Goal: Task Accomplishment & Management: Manage account settings

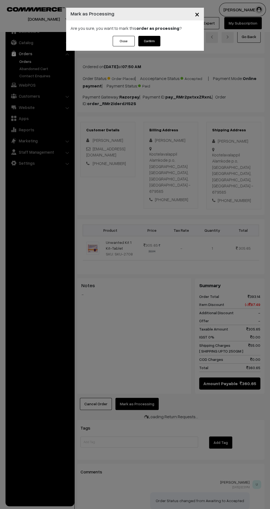
click at [152, 42] on button "Confirm" at bounding box center [149, 41] width 22 height 10
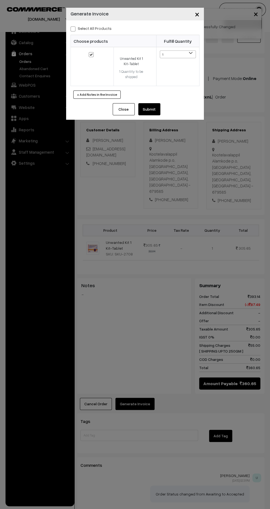
click at [147, 110] on button "Submit" at bounding box center [149, 109] width 22 height 12
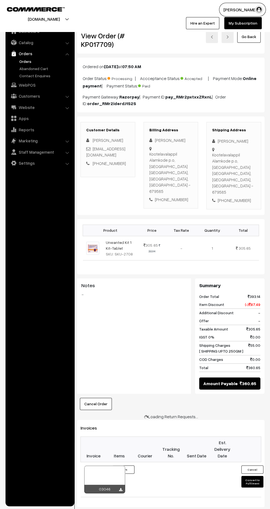
click at [120, 466] on div at bounding box center [104, 480] width 41 height 28
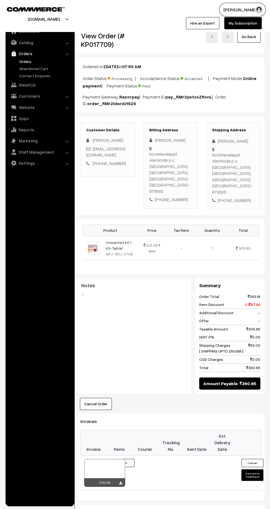
click at [111, 478] on div "03046" at bounding box center [104, 482] width 41 height 9
click at [120, 481] on icon at bounding box center [120, 483] width 3 height 4
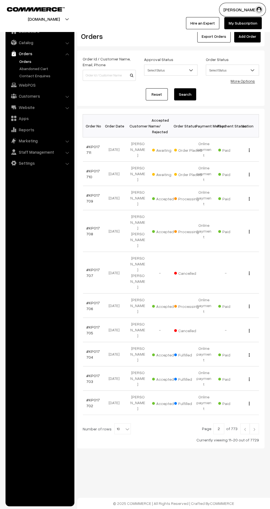
click at [88, 173] on link "#KP017710" at bounding box center [93, 174] width 14 height 10
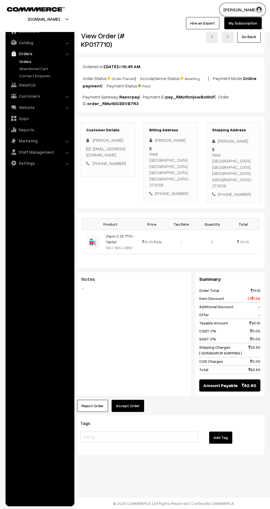
click at [92, 400] on button "Reject Order" at bounding box center [92, 406] width 31 height 12
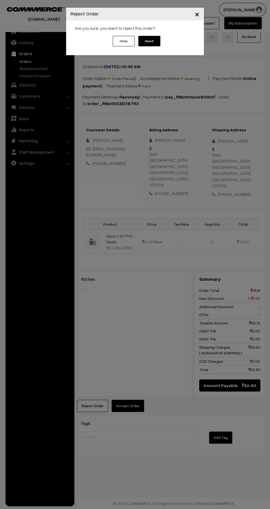
click at [102, 45] on div "Close Reject" at bounding box center [135, 45] width 138 height 19
click at [115, 41] on button "Close" at bounding box center [124, 41] width 22 height 10
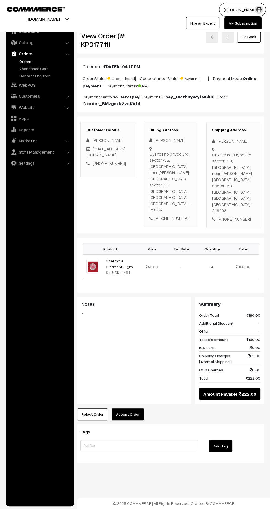
click at [127, 408] on button "Accept Order" at bounding box center [128, 414] width 33 height 12
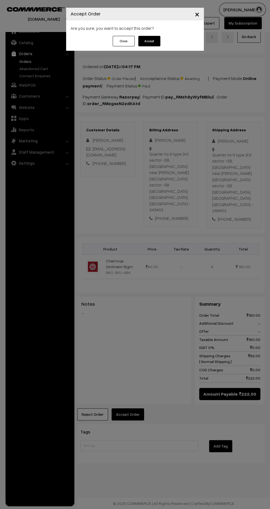
click at [157, 38] on button "Accept" at bounding box center [149, 41] width 22 height 10
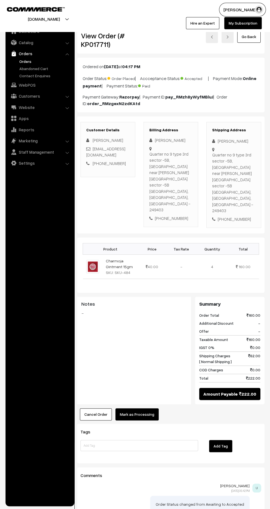
click at [143, 408] on button "Mark as Processing" at bounding box center [137, 414] width 43 height 12
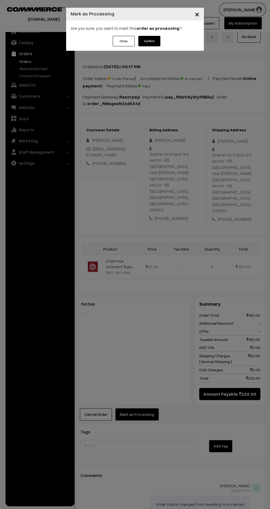
click at [147, 43] on button "Confirm" at bounding box center [149, 41] width 22 height 10
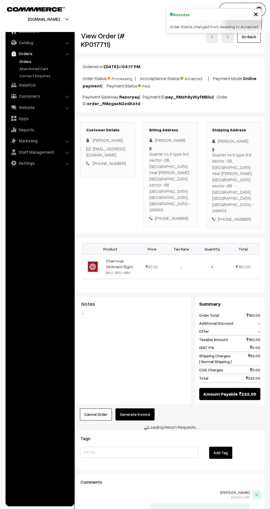
click at [137, 408] on button "Generate Invoice" at bounding box center [135, 414] width 39 height 12
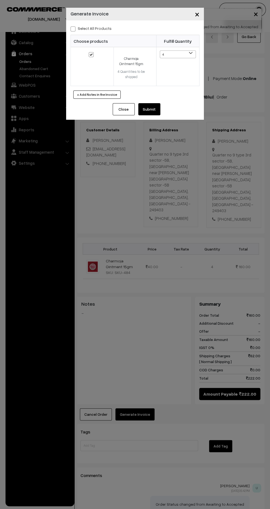
click at [155, 113] on button "Submit" at bounding box center [149, 109] width 22 height 12
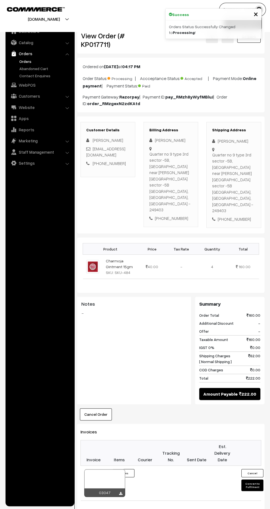
click at [121, 492] on icon at bounding box center [120, 494] width 3 height 4
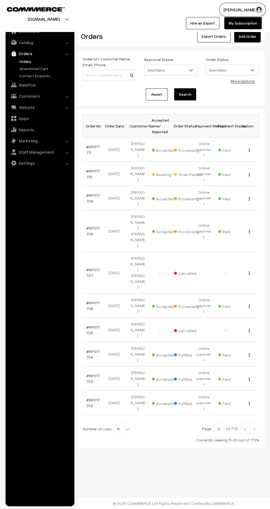
click at [242, 423] on link at bounding box center [245, 428] width 9 height 11
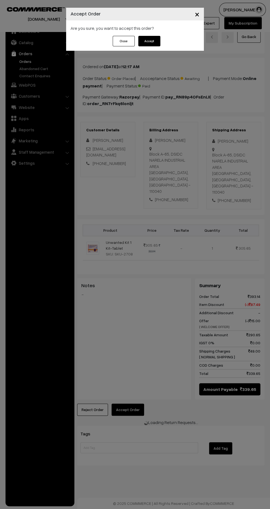
click at [156, 38] on button "Accept" at bounding box center [149, 41] width 22 height 10
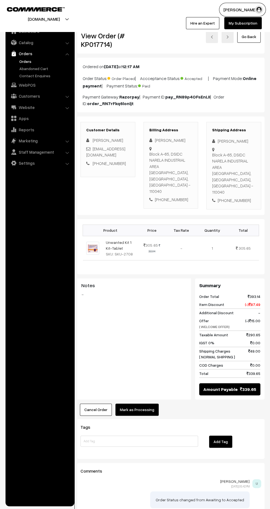
click at [145, 404] on button "Mark as Processing" at bounding box center [137, 410] width 43 height 12
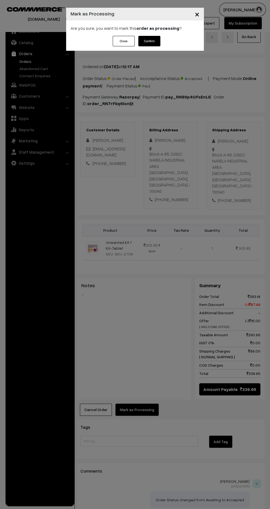
click at [147, 44] on button "Confirm" at bounding box center [149, 41] width 22 height 10
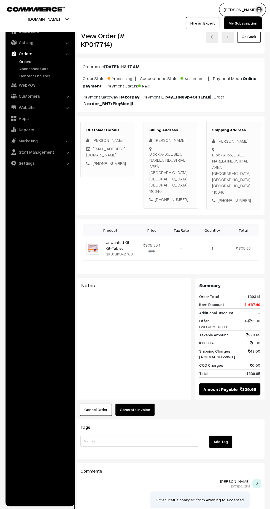
click at [140, 404] on button "Generate Invoice" at bounding box center [135, 410] width 39 height 12
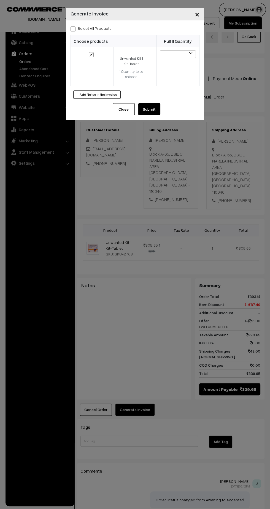
click at [157, 112] on button "Submit" at bounding box center [149, 109] width 22 height 12
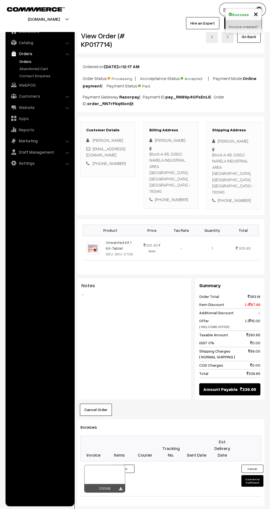
click at [121, 487] on icon at bounding box center [120, 489] width 3 height 4
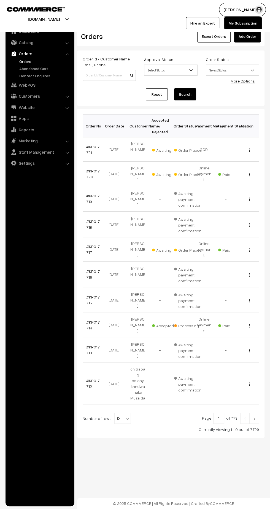
click at [89, 244] on link "#KP017717" at bounding box center [93, 249] width 14 height 10
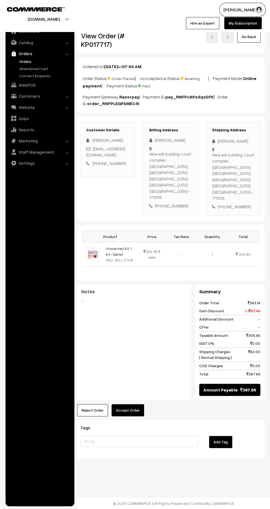
click at [133, 404] on button "Accept Order" at bounding box center [128, 410] width 33 height 12
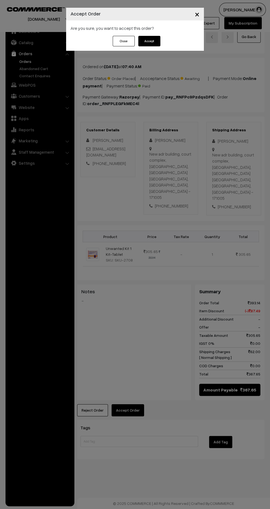
click at [156, 45] on button "Accept" at bounding box center [149, 41] width 22 height 10
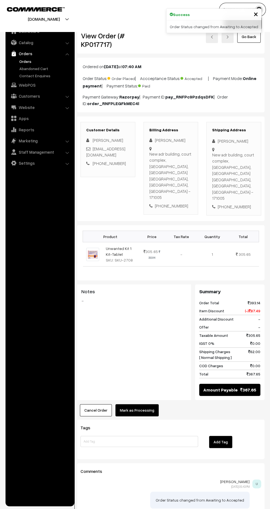
click at [145, 404] on button "Mark as Processing" at bounding box center [137, 410] width 43 height 12
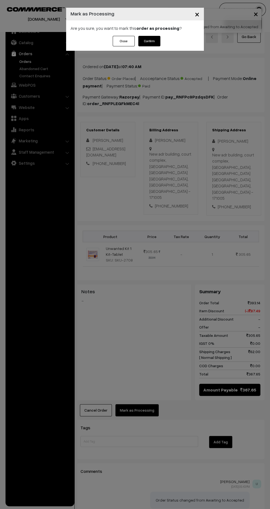
click at [152, 44] on button "Confirm" at bounding box center [149, 41] width 22 height 10
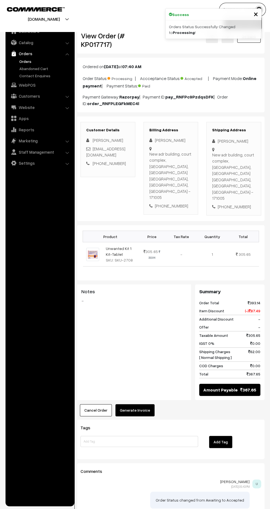
click at [142, 404] on button "Generate Invoice" at bounding box center [135, 410] width 39 height 12
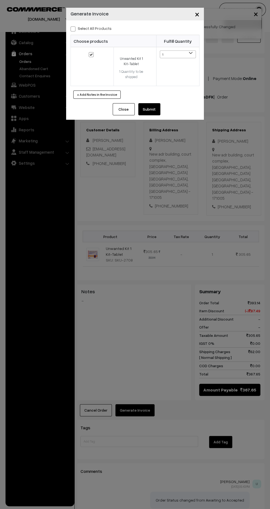
click at [149, 109] on button "Submit" at bounding box center [149, 109] width 22 height 12
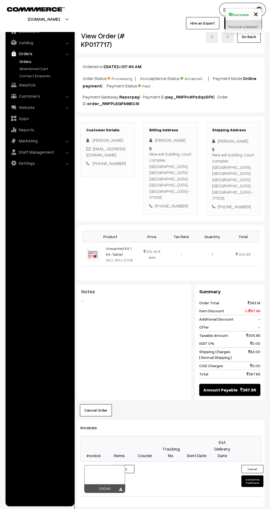
click at [121, 488] on icon at bounding box center [120, 490] width 3 height 4
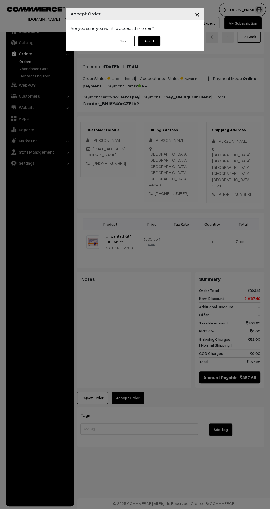
click at [149, 43] on button "Accept" at bounding box center [149, 41] width 22 height 10
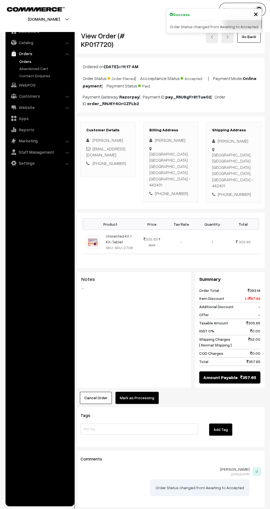
click at [146, 392] on button "Mark as Processing" at bounding box center [137, 398] width 43 height 12
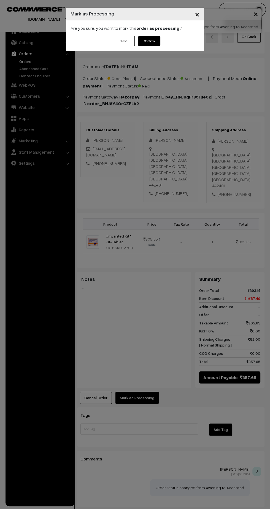
click at [149, 41] on button "Confirm" at bounding box center [149, 41] width 22 height 10
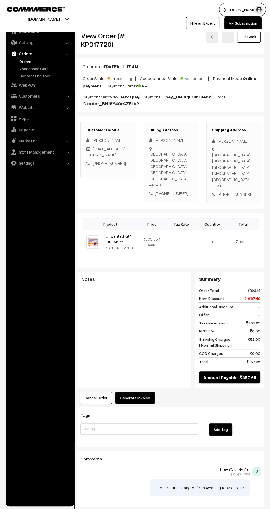
click at [138, 392] on button "Generate Invoice" at bounding box center [135, 398] width 39 height 12
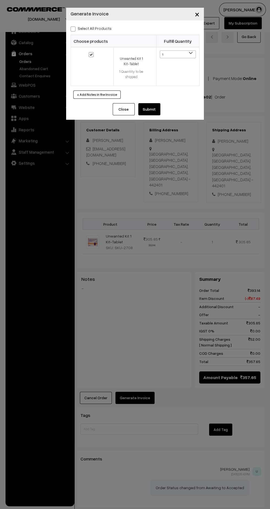
click at [153, 114] on button "Submit" at bounding box center [149, 109] width 22 height 12
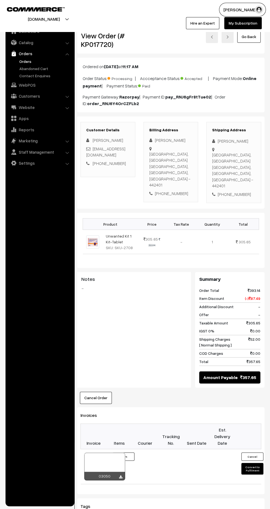
click at [120, 475] on icon at bounding box center [120, 477] width 3 height 4
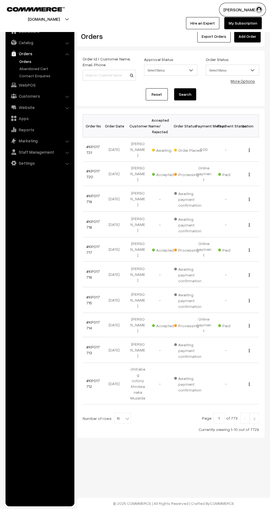
click at [255, 417] on img at bounding box center [254, 418] width 5 height 3
